Goal: Task Accomplishment & Management: Manage account settings

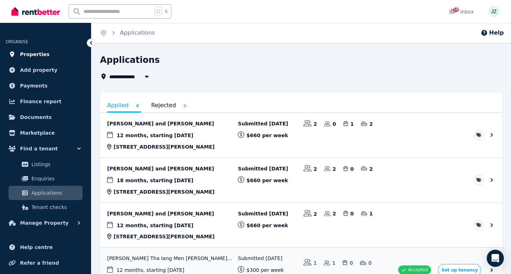
click at [36, 54] on span "Properties" at bounding box center [35, 54] width 30 height 9
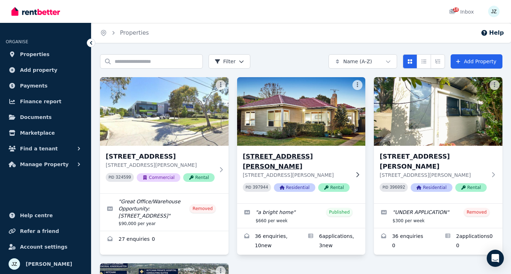
click at [304, 120] on img at bounding box center [301, 111] width 135 height 72
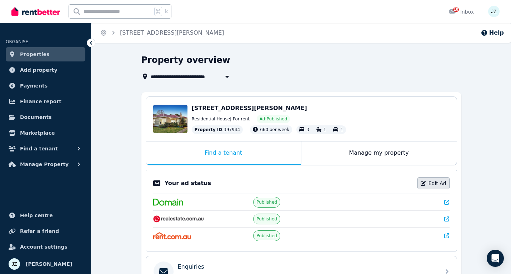
click at [435, 185] on link "Edit Ad" at bounding box center [433, 183] width 32 height 12
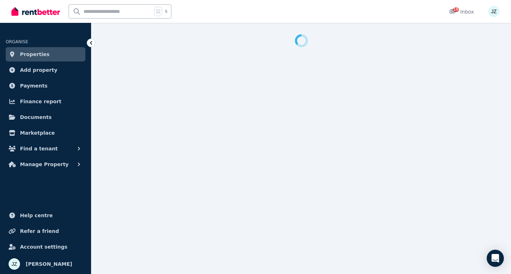
select select "***"
select select "**********"
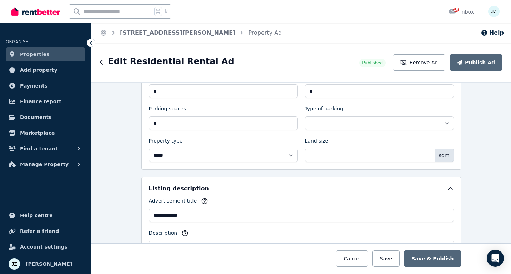
scroll to position [415, 0]
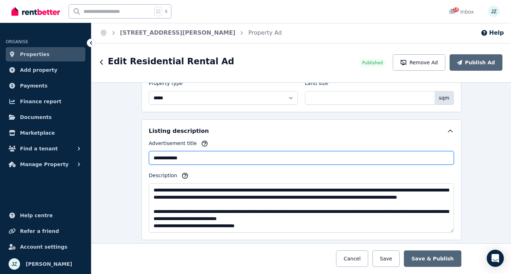
click at [199, 156] on input "**********" at bounding box center [301, 158] width 305 height 14
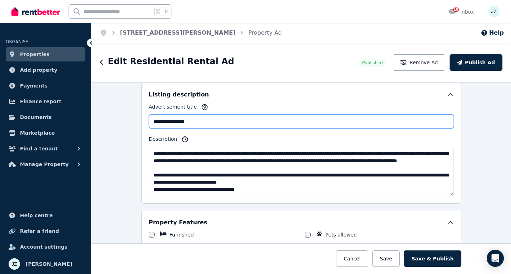
scroll to position [454, 0]
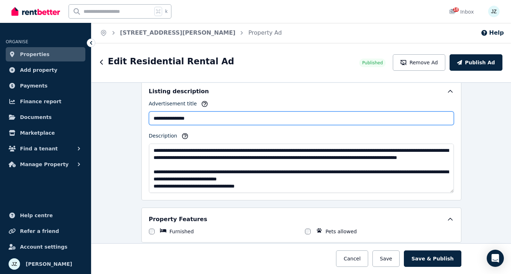
type input "**********"
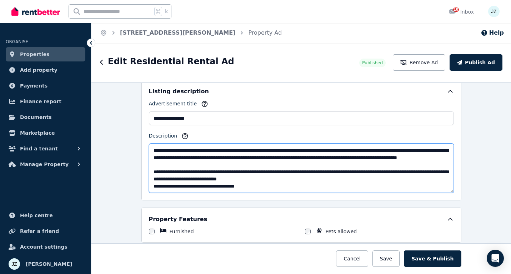
click at [289, 188] on textarea "**********" at bounding box center [301, 167] width 305 height 49
type textarea "**********"
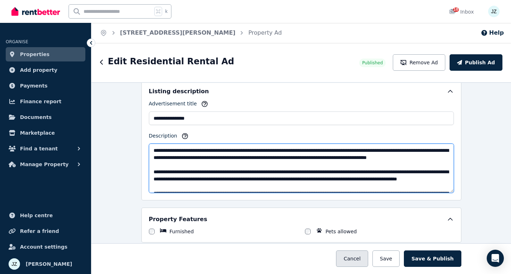
scroll to position [29, 0]
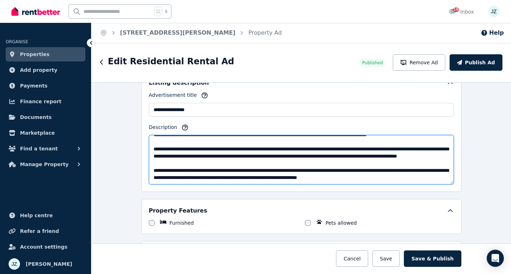
drag, startPoint x: 151, startPoint y: 149, endPoint x: 349, endPoint y: 275, distance: 234.5
click at [349, 273] on html "**********" at bounding box center [255, 137] width 511 height 274
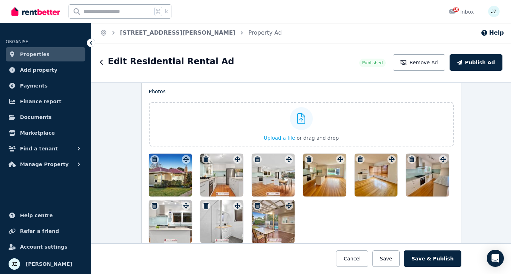
scroll to position [970, 0]
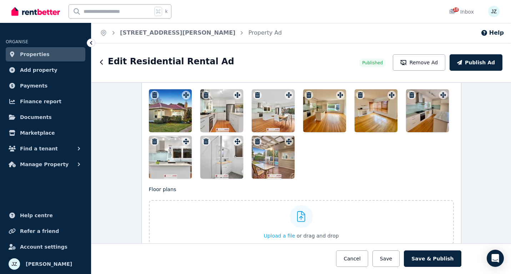
click at [257, 138] on icon "button" at bounding box center [257, 141] width 5 height 6
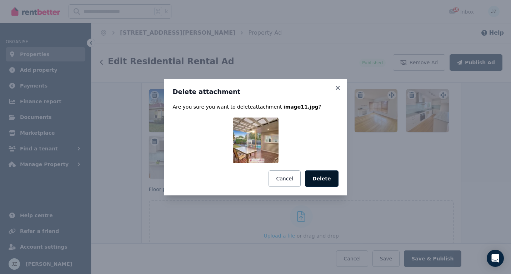
click at [328, 179] on button "Delete" at bounding box center [322, 178] width 34 height 16
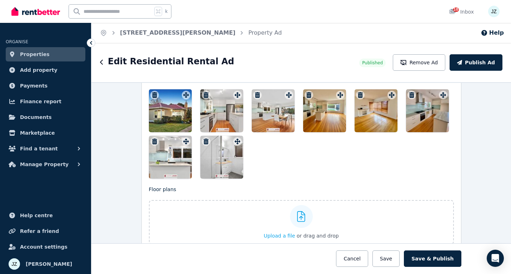
click at [205, 141] on icon "button" at bounding box center [205, 141] width 5 height 6
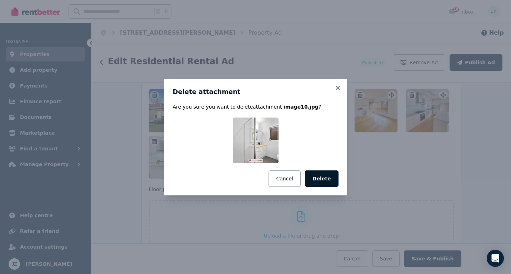
click at [320, 175] on button "Delete" at bounding box center [322, 178] width 34 height 16
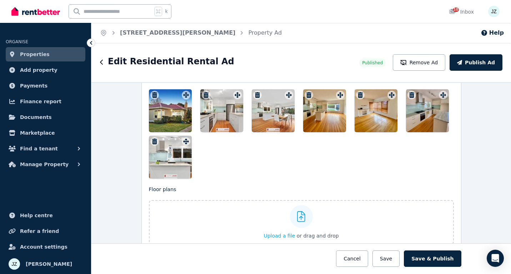
click at [153, 142] on icon "button" at bounding box center [154, 141] width 5 height 6
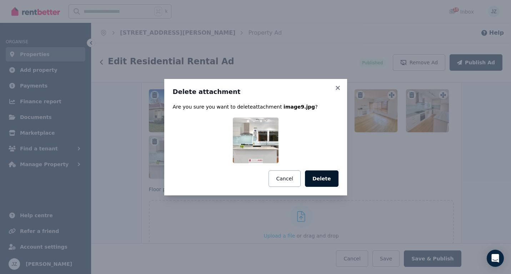
click at [325, 181] on button "Delete" at bounding box center [322, 178] width 34 height 16
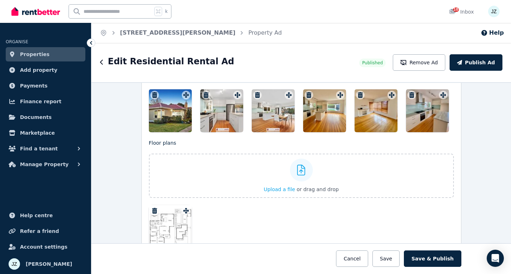
click at [412, 93] on icon "button" at bounding box center [411, 95] width 5 height 6
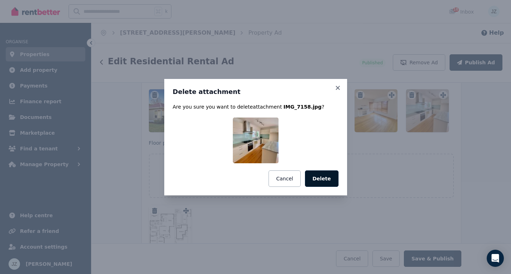
click at [313, 181] on button "Delete" at bounding box center [322, 178] width 34 height 16
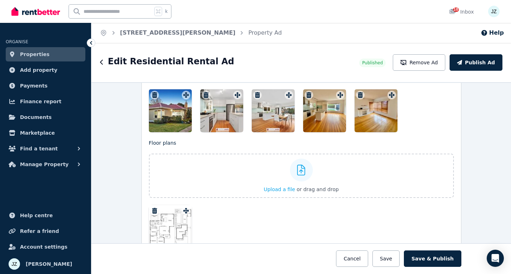
click at [360, 93] on icon "button" at bounding box center [360, 95] width 5 height 6
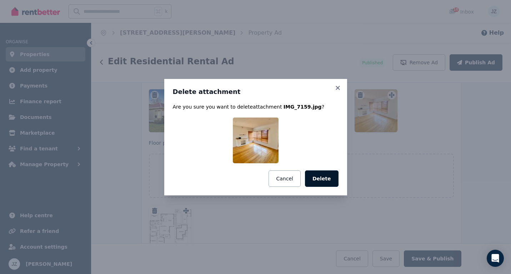
click at [318, 178] on button "Delete" at bounding box center [322, 178] width 34 height 16
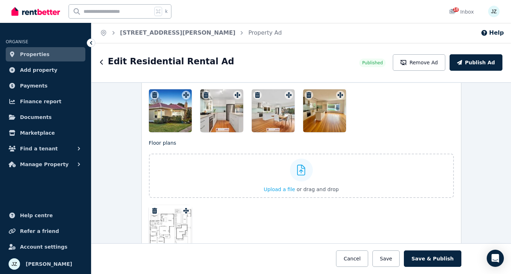
click at [309, 94] on icon "button" at bounding box center [308, 95] width 5 height 6
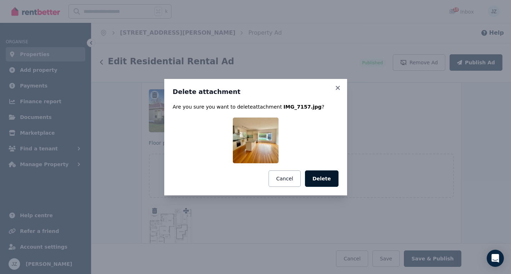
click at [322, 177] on button "Delete" at bounding box center [322, 178] width 34 height 16
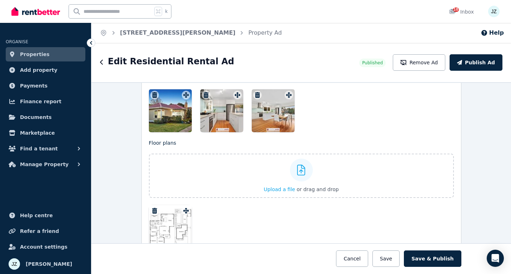
click at [257, 96] on icon "button" at bounding box center [257, 95] width 5 height 6
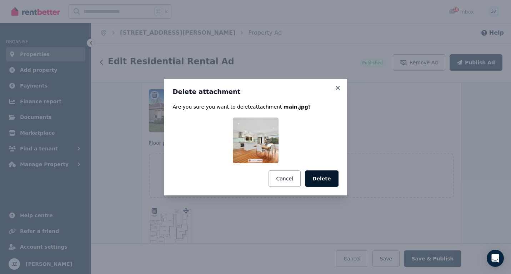
click at [316, 173] on button "Delete" at bounding box center [322, 178] width 34 height 16
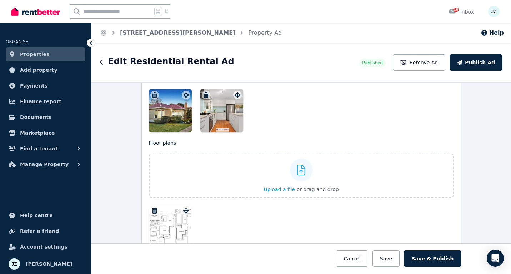
click at [205, 92] on icon "button" at bounding box center [205, 95] width 7 height 6
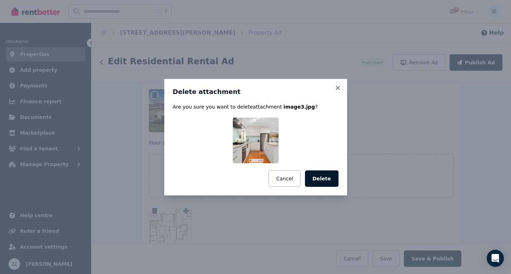
click at [323, 179] on button "Delete" at bounding box center [322, 178] width 34 height 16
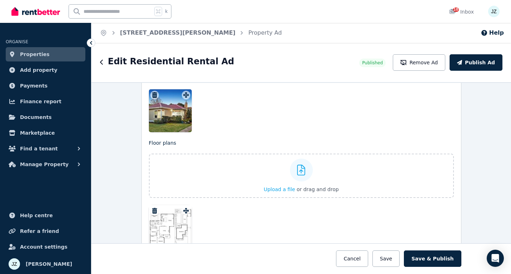
click at [155, 211] on icon "button" at bounding box center [154, 211] width 5 height 6
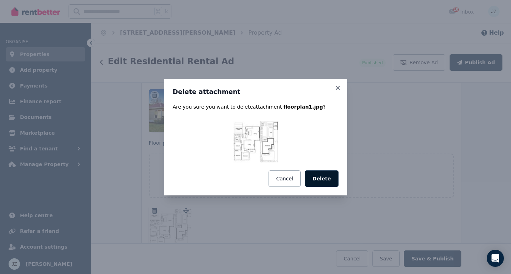
click at [320, 178] on button "Delete" at bounding box center [322, 178] width 34 height 16
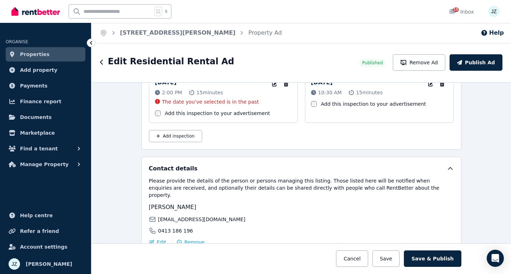
scroll to position [1095, 0]
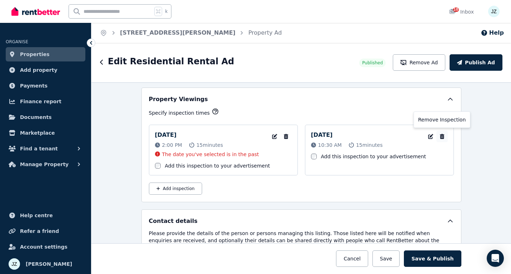
click at [442, 136] on icon "button" at bounding box center [441, 136] width 4 height 5
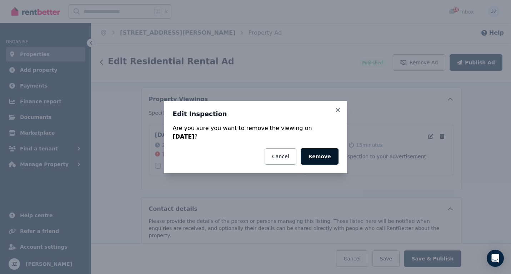
click at [333, 160] on button "Remove" at bounding box center [319, 156] width 37 height 16
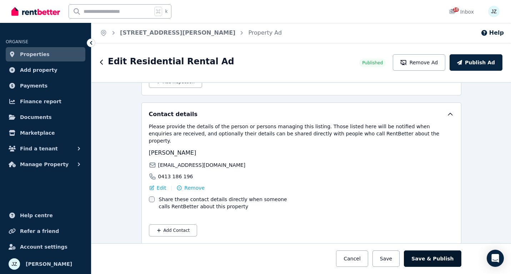
click at [444, 260] on button "Save & Publish" at bounding box center [432, 258] width 57 height 16
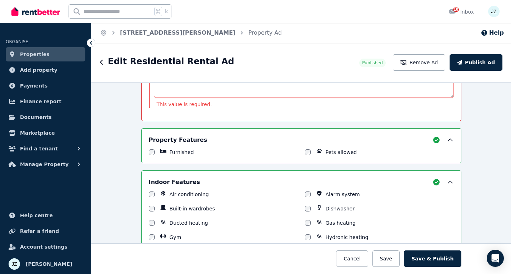
scroll to position [424, 0]
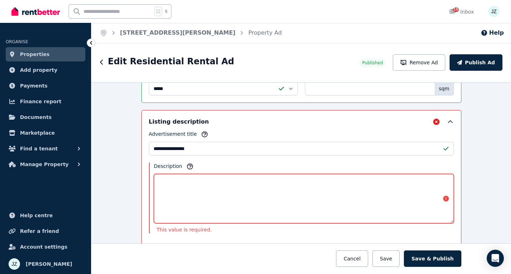
click at [292, 190] on textarea "Description" at bounding box center [304, 198] width 300 height 49
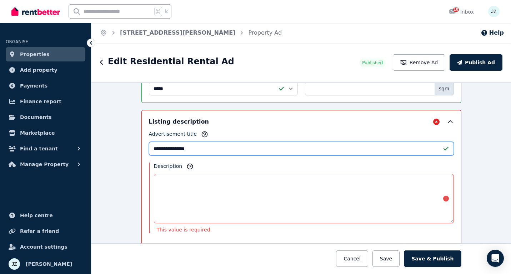
click at [211, 144] on input "**********" at bounding box center [301, 149] width 305 height 14
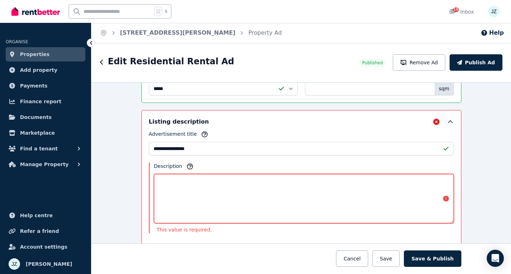
click at [203, 192] on textarea "Description" at bounding box center [304, 198] width 300 height 49
paste textarea "**********"
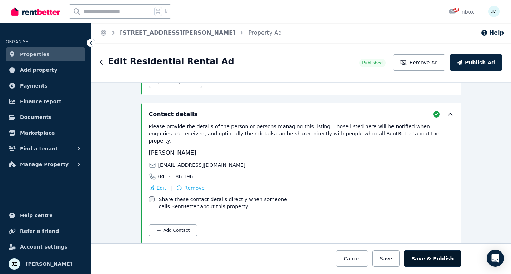
click at [431, 254] on button "Save & Publish" at bounding box center [432, 258] width 57 height 16
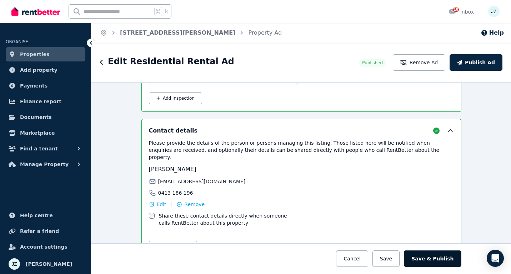
click at [443, 259] on button "Save & Publish" at bounding box center [432, 258] width 57 height 16
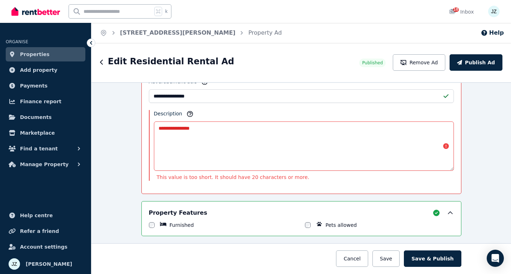
scroll to position [474, 0]
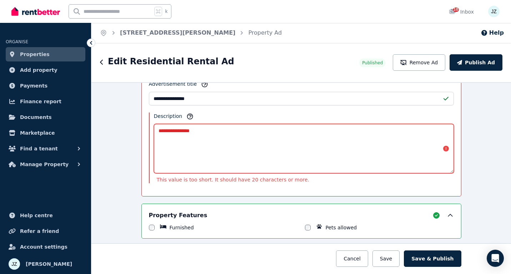
click at [235, 136] on textarea "**********" at bounding box center [304, 148] width 300 height 49
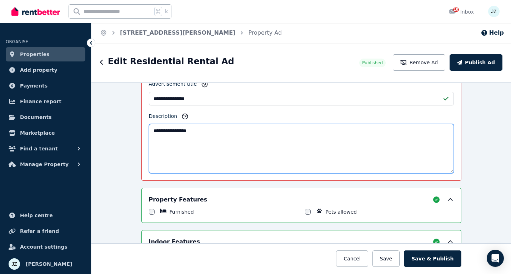
paste textarea "**********"
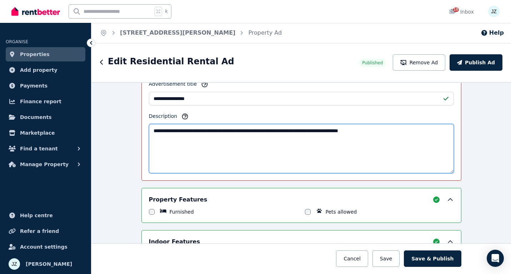
drag, startPoint x: 152, startPoint y: 131, endPoint x: 331, endPoint y: 157, distance: 181.5
click at [331, 157] on textarea "**********" at bounding box center [301, 148] width 305 height 49
paste textarea "**********"
drag, startPoint x: 243, startPoint y: 131, endPoint x: 137, endPoint y: 132, distance: 105.3
click at [137, 132] on div "**********" at bounding box center [300, 178] width 419 height 192
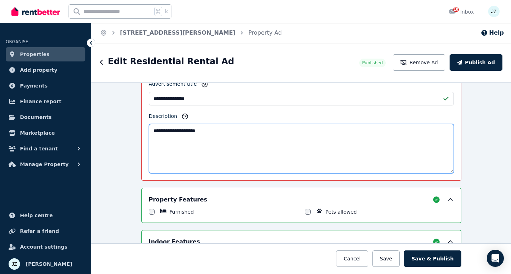
click at [236, 131] on textarea "**********" at bounding box center [301, 148] width 305 height 49
paste textarea "**********"
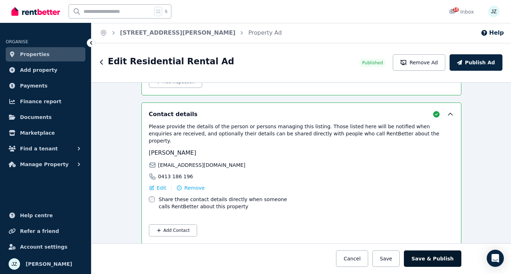
type textarea "**********"
click at [435, 256] on button "Save & Publish" at bounding box center [432, 258] width 57 height 16
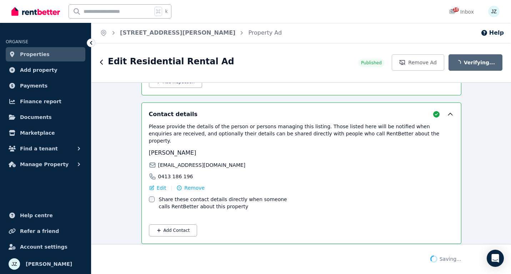
scroll to position [1201, 0]
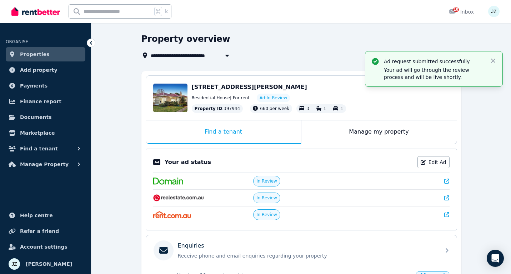
scroll to position [100, 0]
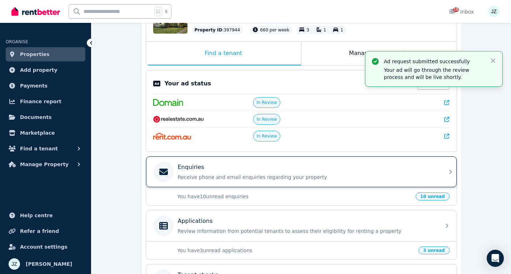
click at [161, 173] on icon at bounding box center [163, 171] width 9 height 6
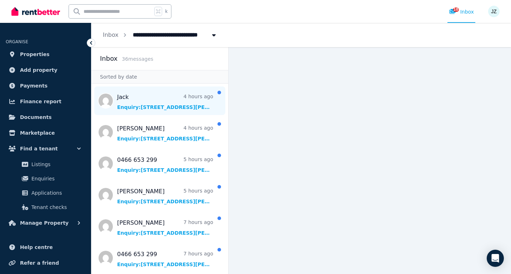
click at [144, 108] on span "Message list" at bounding box center [159, 100] width 137 height 29
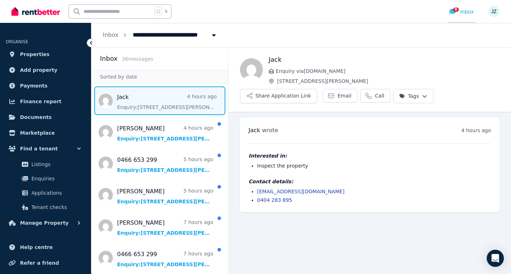
click at [465, 9] on div "9 Inbox" at bounding box center [461, 11] width 25 height 7
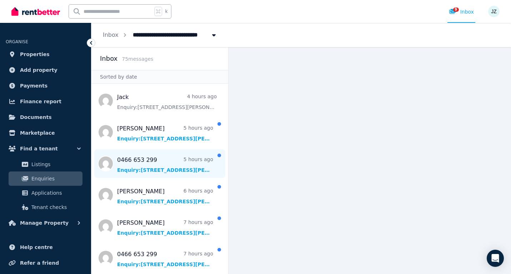
click at [160, 157] on span "Message list" at bounding box center [159, 163] width 137 height 29
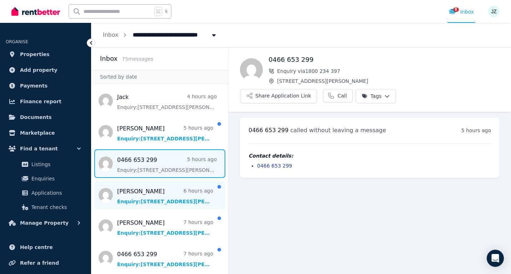
click at [162, 191] on span "Message list" at bounding box center [159, 195] width 137 height 29
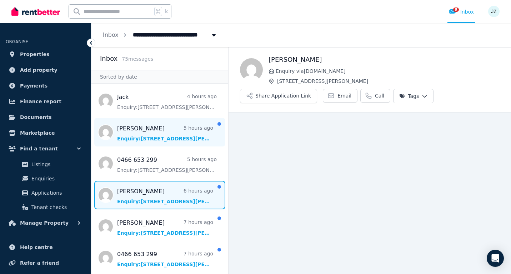
click at [173, 122] on span "Message list" at bounding box center [159, 132] width 137 height 29
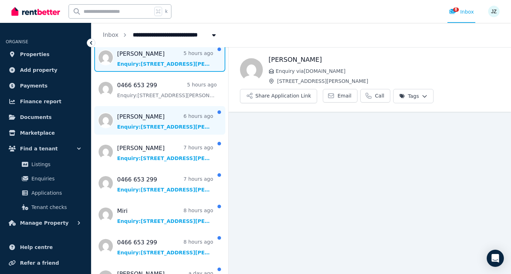
scroll to position [106, 0]
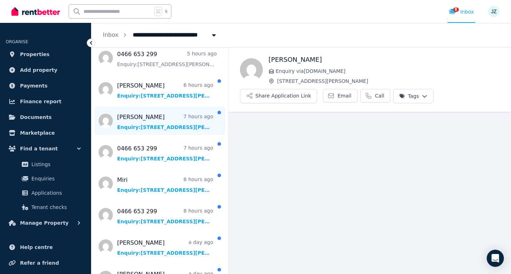
click at [158, 119] on span "Message list" at bounding box center [159, 120] width 137 height 29
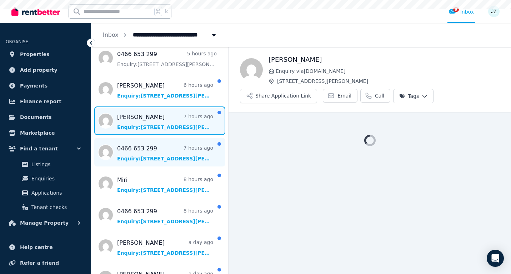
click at [165, 152] on span "Message list" at bounding box center [159, 152] width 137 height 29
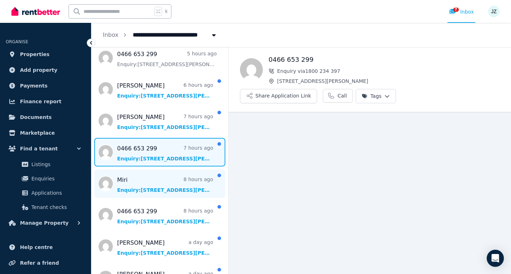
click at [161, 186] on span "Message list" at bounding box center [159, 183] width 137 height 29
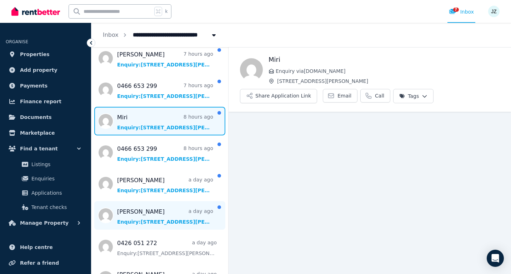
scroll to position [174, 0]
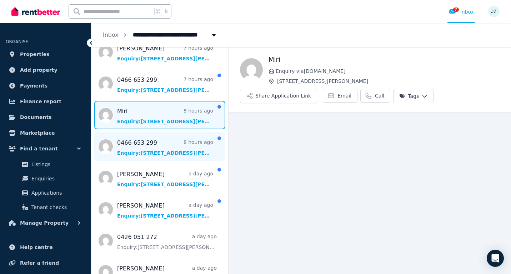
click at [163, 147] on span "Message list" at bounding box center [159, 146] width 137 height 29
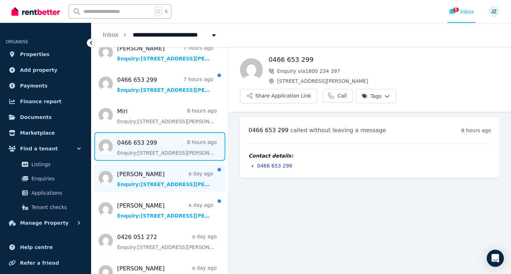
click at [161, 178] on span "Message list" at bounding box center [159, 177] width 137 height 29
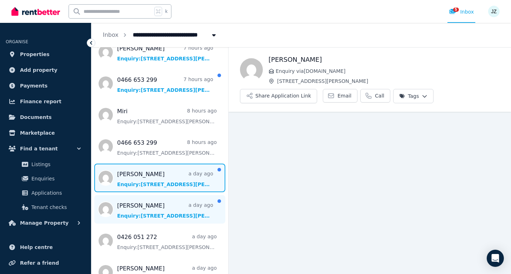
click at [167, 212] on span "Message list" at bounding box center [159, 209] width 137 height 29
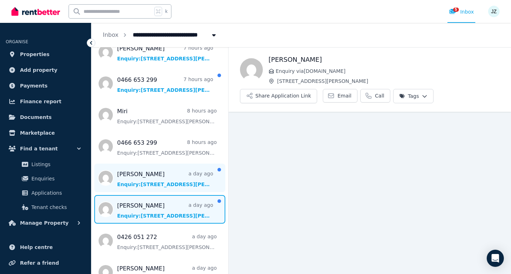
click at [170, 187] on span "Message list" at bounding box center [159, 177] width 137 height 29
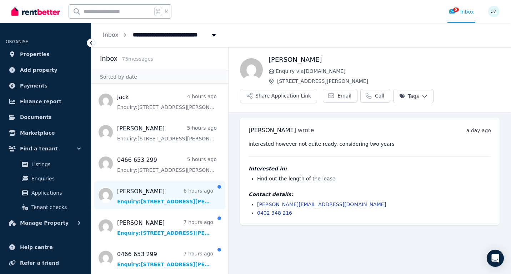
click at [164, 190] on span "Message list" at bounding box center [159, 195] width 137 height 29
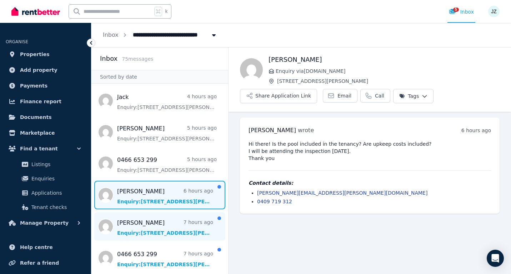
click at [166, 225] on span "Message list" at bounding box center [159, 226] width 137 height 29
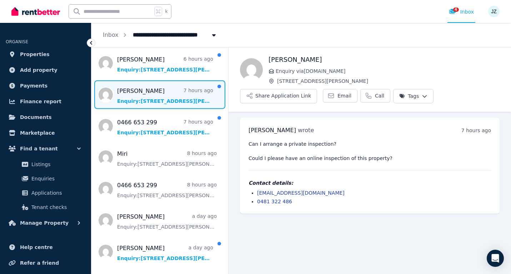
scroll to position [142, 0]
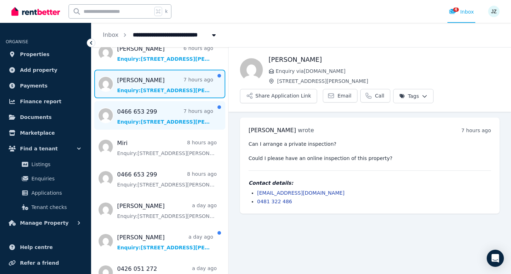
click at [170, 115] on span "Message list" at bounding box center [159, 115] width 137 height 29
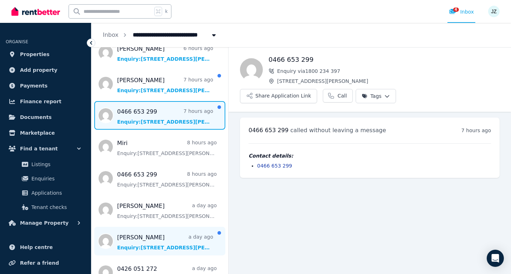
click at [178, 238] on span "Message list" at bounding box center [159, 241] width 137 height 29
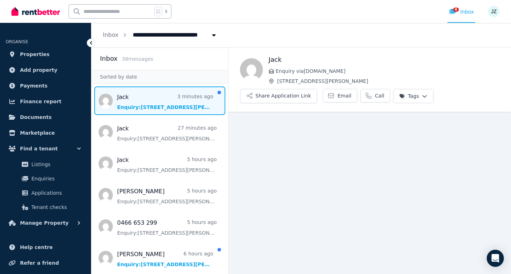
click at [159, 107] on span "Message list" at bounding box center [159, 100] width 137 height 29
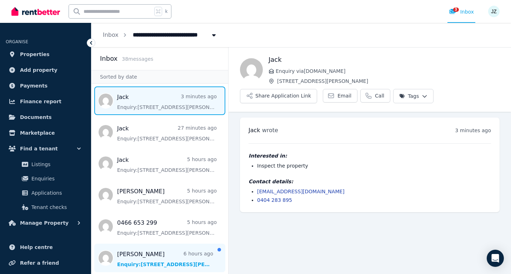
click at [143, 263] on span "Message list" at bounding box center [159, 257] width 137 height 29
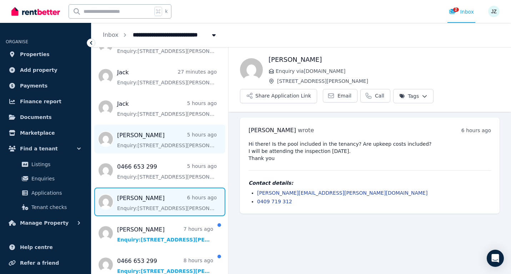
scroll to position [62, 0]
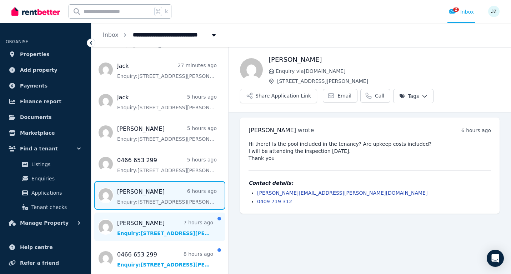
click at [168, 222] on span "Message list" at bounding box center [159, 226] width 137 height 29
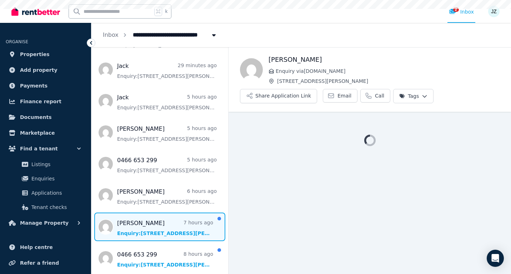
scroll to position [168, 0]
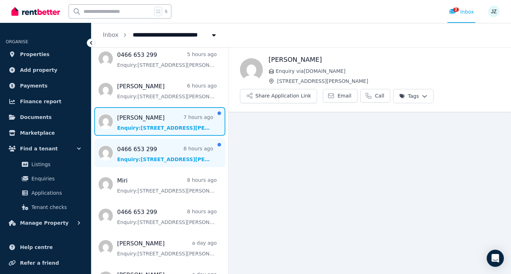
click at [171, 159] on span "Message list" at bounding box center [159, 152] width 137 height 29
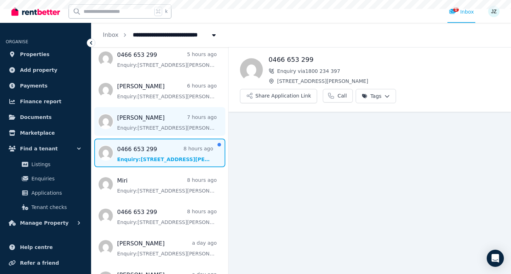
click at [172, 126] on span "Message list" at bounding box center [159, 121] width 137 height 29
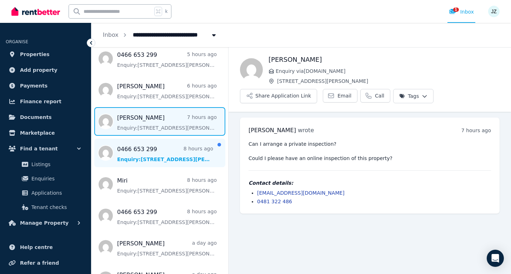
click at [170, 151] on span "Message list" at bounding box center [159, 152] width 137 height 29
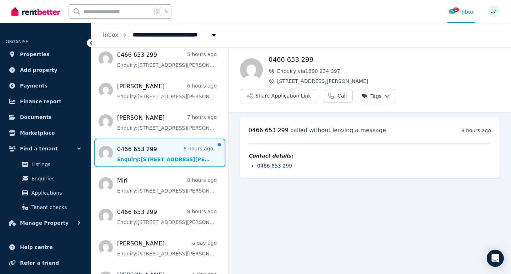
click at [171, 159] on span "Message list" at bounding box center [159, 152] width 137 height 29
